Goal: Find specific page/section: Find specific page/section

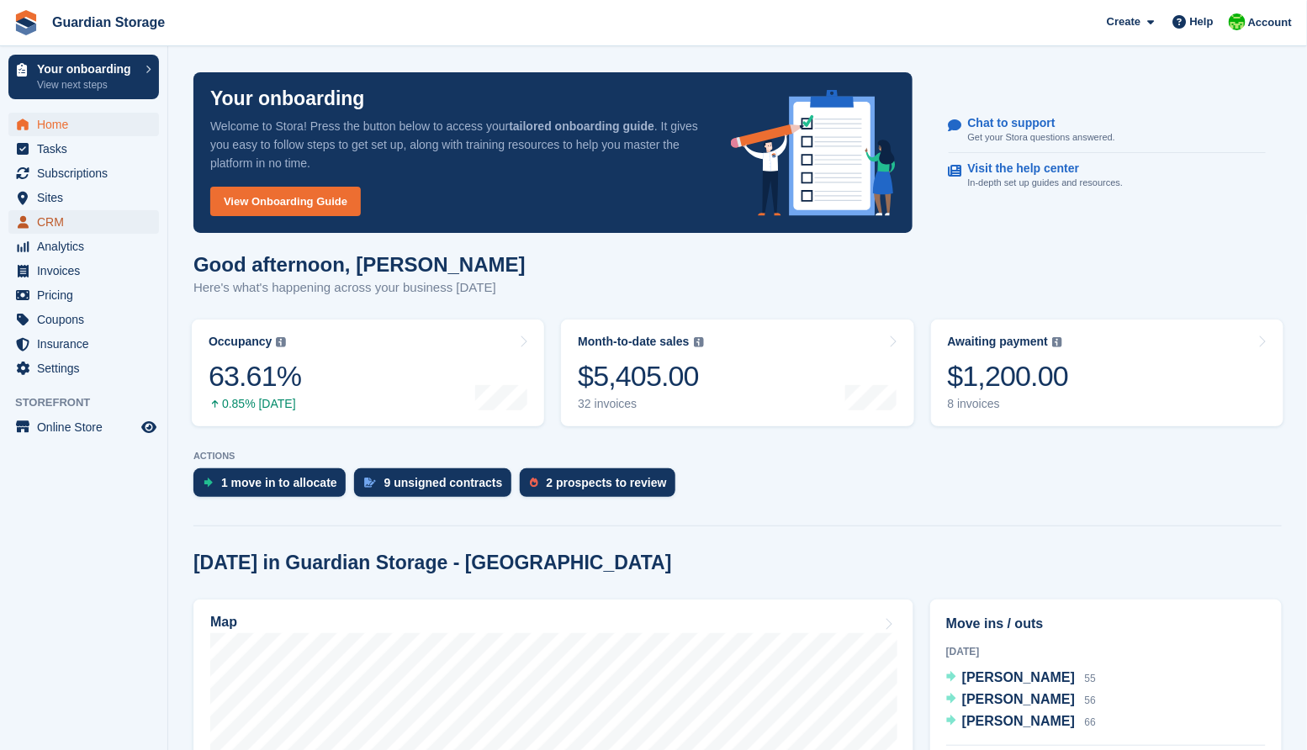
click at [45, 221] on span "CRM" at bounding box center [87, 222] width 101 height 24
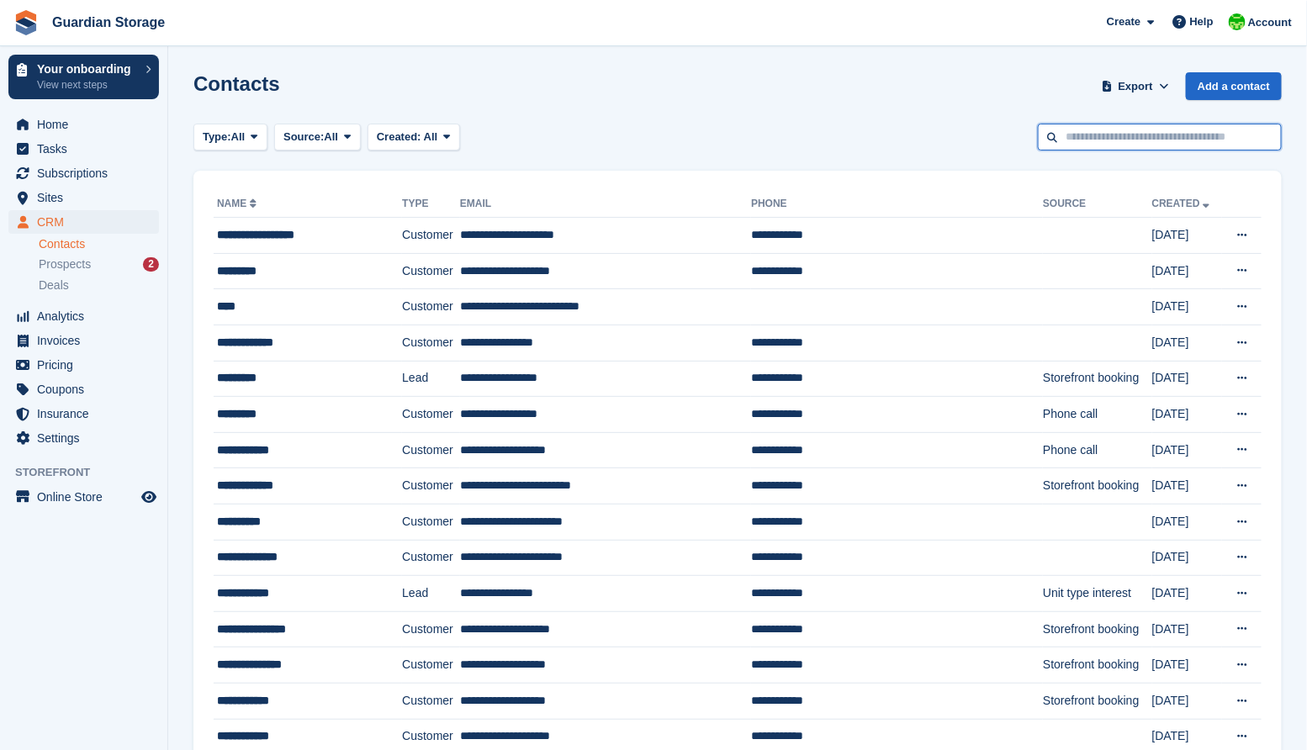
click at [1068, 140] on input "text" at bounding box center [1160, 138] width 244 height 28
type input "*"
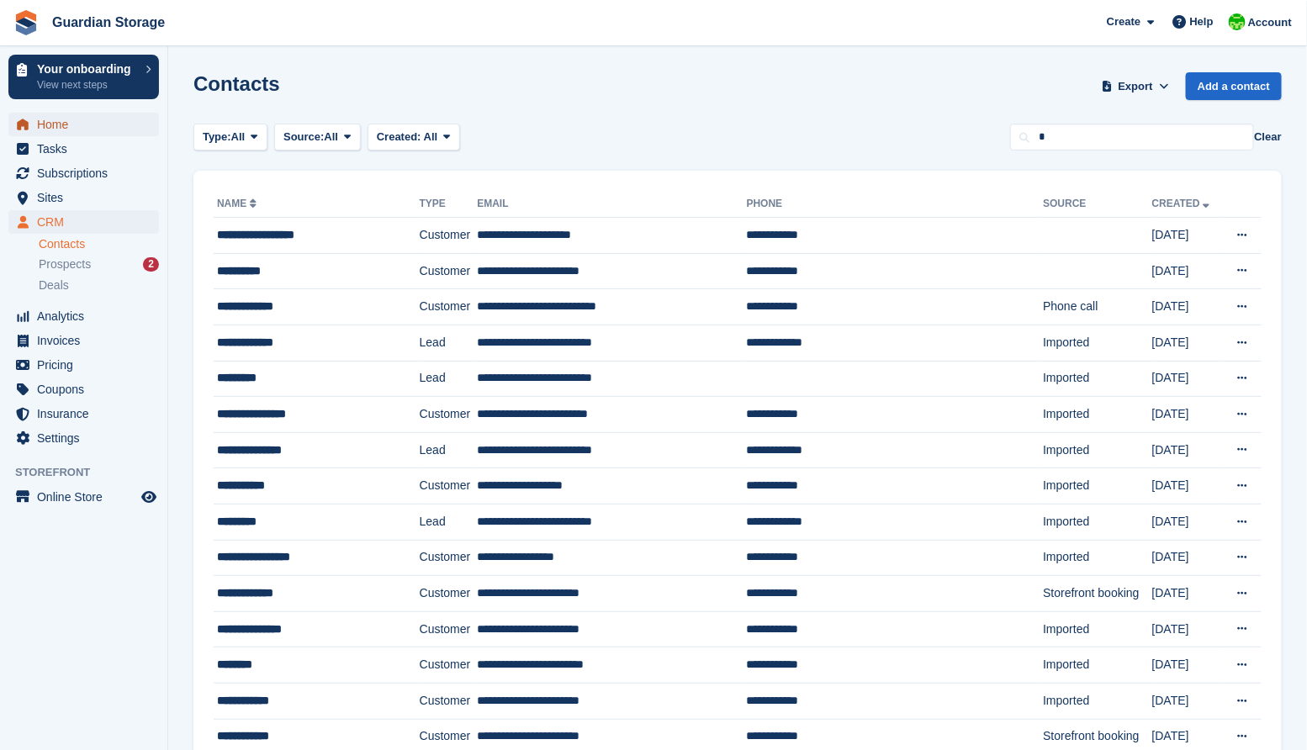
click at [51, 130] on span "Home" at bounding box center [87, 125] width 101 height 24
